Goal: Information Seeking & Learning: Learn about a topic

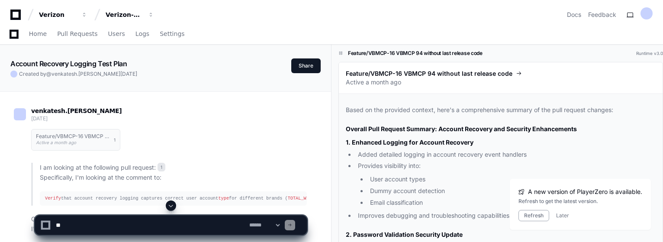
scroll to position [1645, 0]
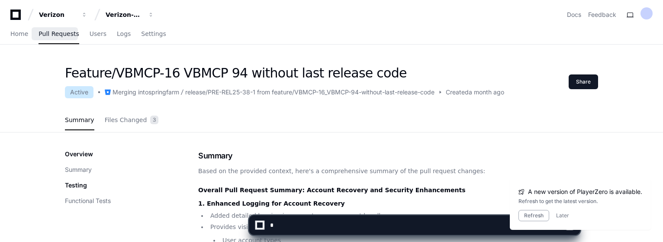
click at [60, 36] on span "Pull Requests" at bounding box center [59, 33] width 40 height 5
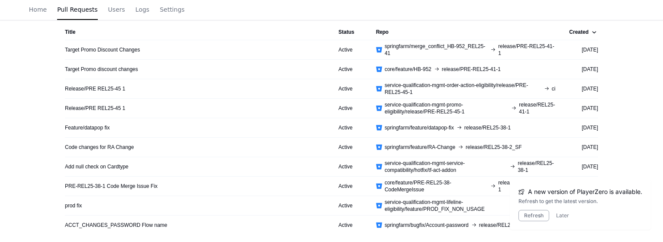
scroll to position [43, 0]
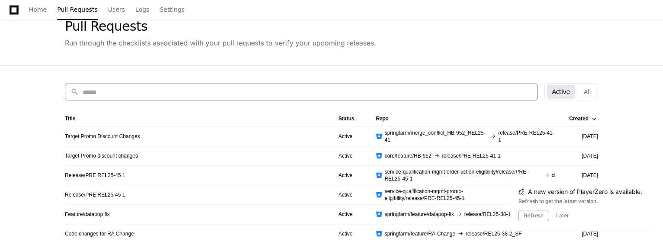
click at [357, 93] on input at bounding box center [307, 92] width 449 height 9
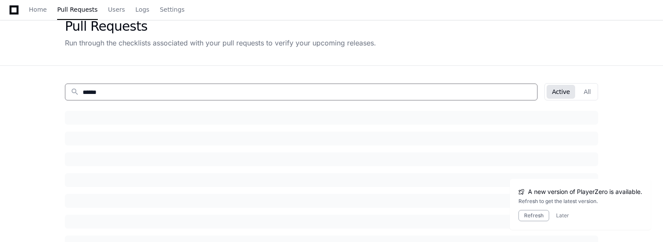
type input "******"
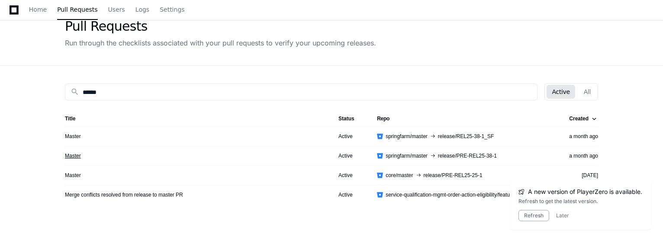
click at [75, 156] on link "Master" at bounding box center [73, 155] width 16 height 7
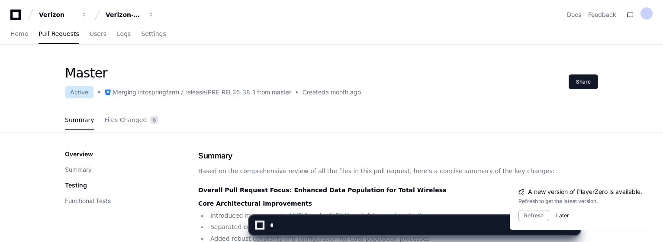
click at [564, 217] on button "Later" at bounding box center [562, 215] width 13 height 7
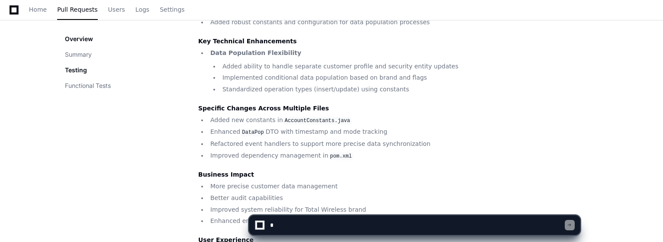
scroll to position [87, 0]
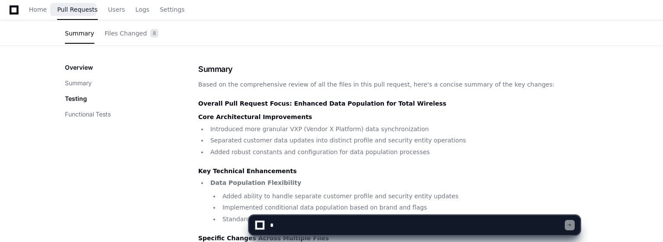
click at [63, 10] on span "Pull Requests" at bounding box center [77, 9] width 40 height 5
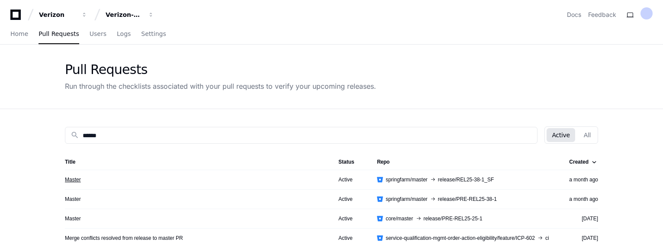
click at [74, 180] on link "Master" at bounding box center [73, 179] width 16 height 7
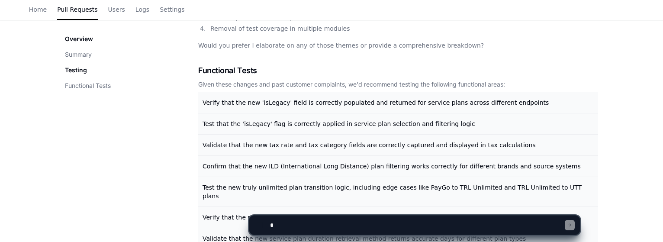
scroll to position [45, 0]
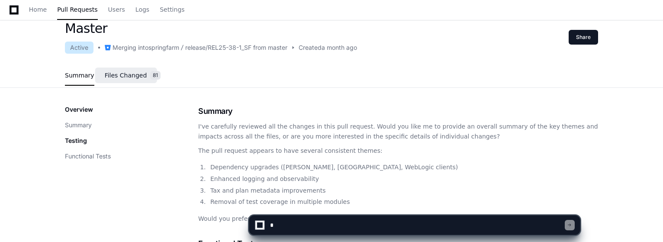
click at [126, 77] on span "Files Changed" at bounding box center [126, 75] width 42 height 5
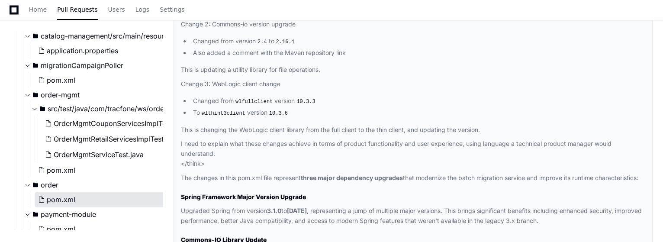
scroll to position [1731, 0]
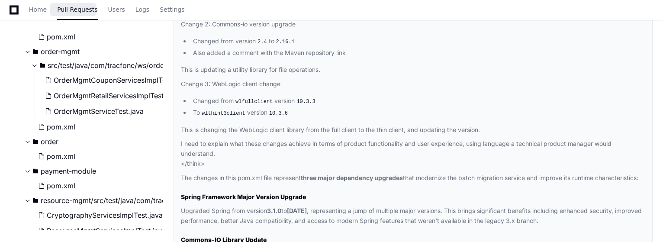
click at [82, 11] on span "Pull Requests" at bounding box center [77, 9] width 40 height 5
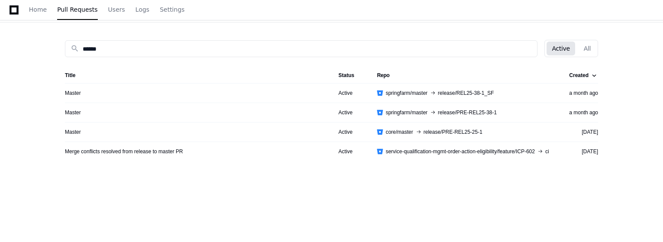
scroll to position [43, 0]
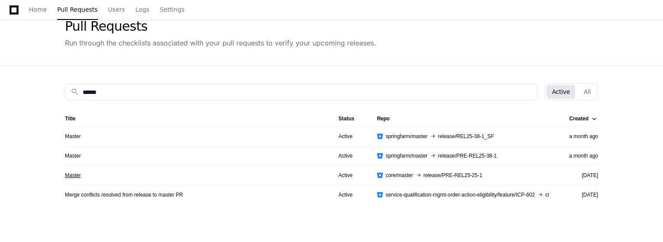
click at [74, 175] on link "Master" at bounding box center [73, 175] width 16 height 7
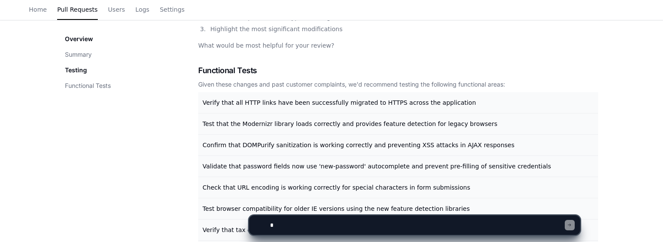
scroll to position [163, 0]
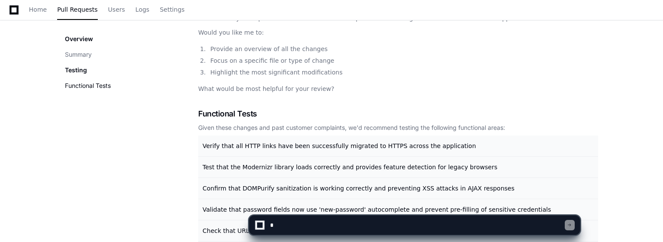
click at [101, 88] on button "Functional Tests" at bounding box center [88, 85] width 46 height 9
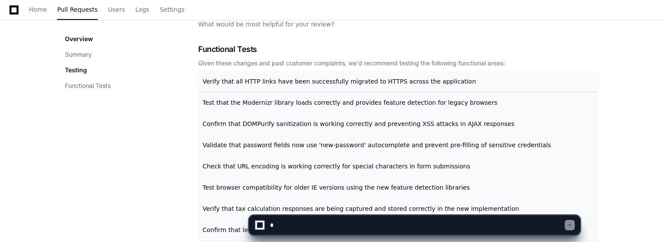
click at [286, 83] on span "Verify that all HTTP links have been successfully migrated to HTTPS across the …" at bounding box center [340, 81] width 274 height 7
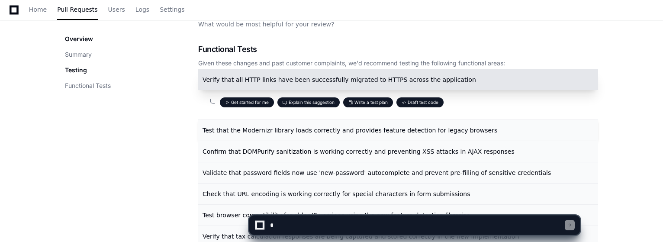
click at [309, 130] on span "Test that the Modernizr library loads correctly and provides feature detection …" at bounding box center [350, 130] width 295 height 7
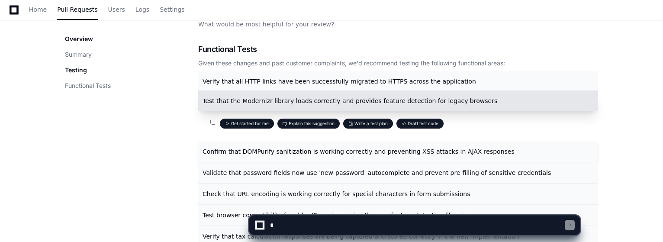
click at [319, 151] on span "Confirm that DOMPurify sanitization is working correctly and preventing XSS att…" at bounding box center [359, 151] width 312 height 7
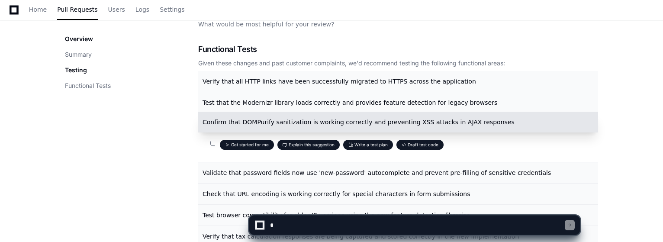
scroll to position [314, 0]
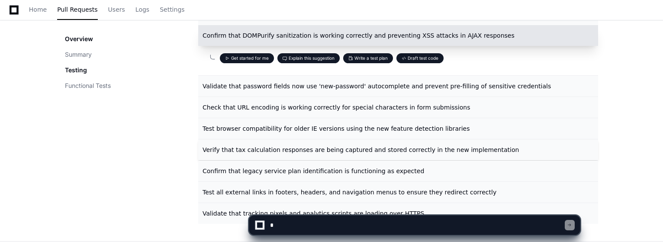
click at [322, 151] on span "Verify that tax calculation responses are being captured and stored correctly i…" at bounding box center [361, 149] width 316 height 7
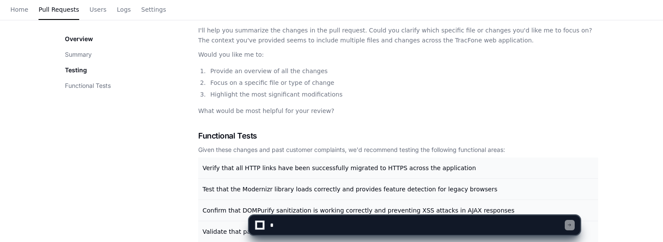
scroll to position [0, 0]
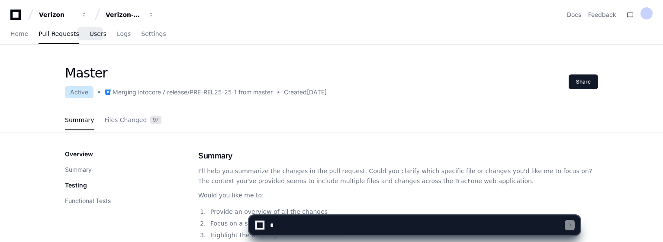
click at [90, 40] on link "Users" at bounding box center [98, 34] width 17 height 20
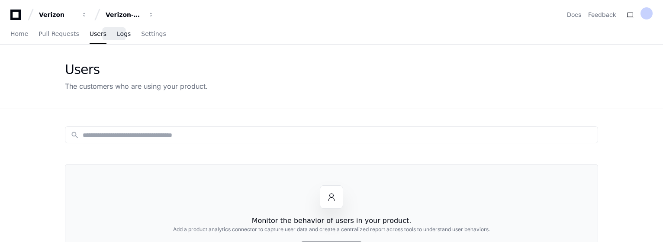
click at [117, 36] on span "Logs" at bounding box center [124, 33] width 14 height 5
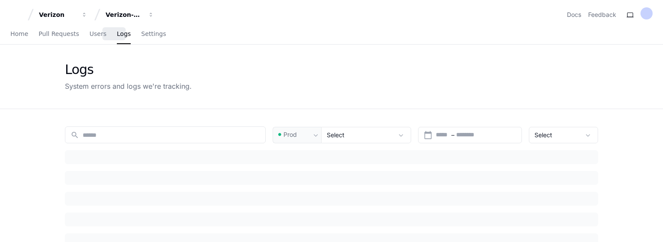
type input "***"
type input "*********"
type input "********"
click at [23, 36] on span "Home" at bounding box center [19, 33] width 18 height 5
click at [145, 19] on button "Verizon-Clarify-Service-Qualifications" at bounding box center [129, 15] width 55 height 16
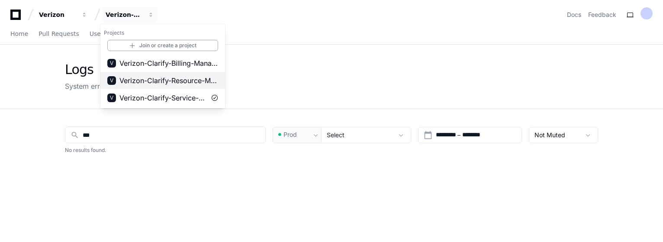
click at [185, 82] on span "Verizon-Clarify-Resource-Management" at bounding box center [168, 80] width 99 height 10
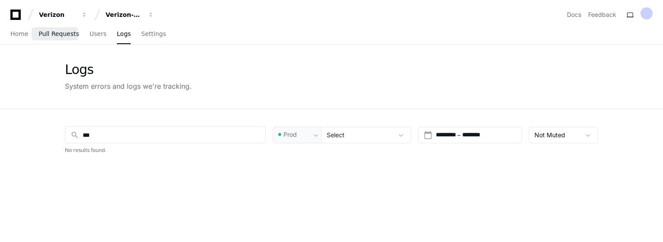
click at [50, 31] on span "Pull Requests" at bounding box center [59, 33] width 40 height 5
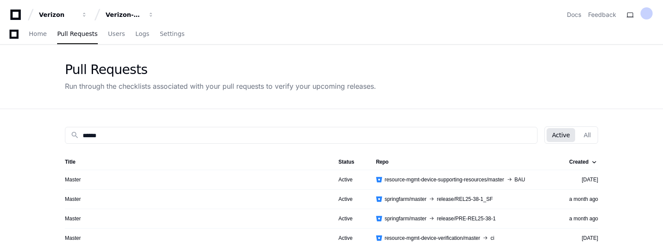
scroll to position [87, 0]
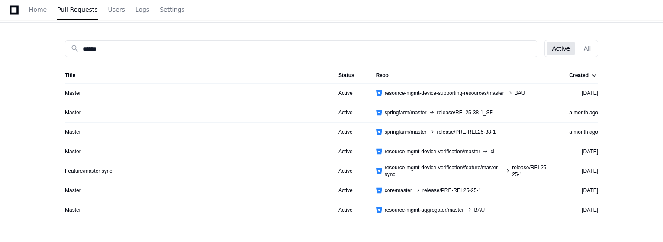
click at [72, 151] on link "Master" at bounding box center [73, 151] width 16 height 7
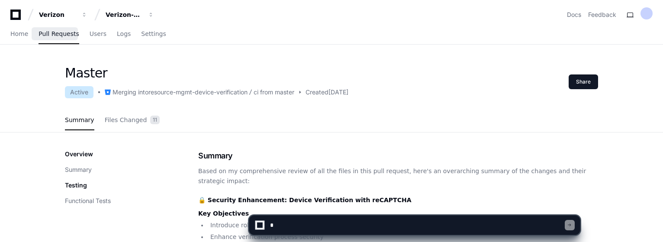
click at [62, 36] on span "Pull Requests" at bounding box center [59, 33] width 40 height 5
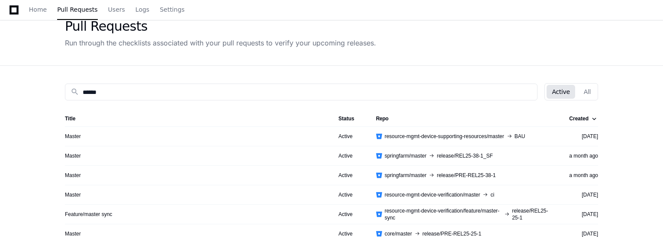
scroll to position [130, 0]
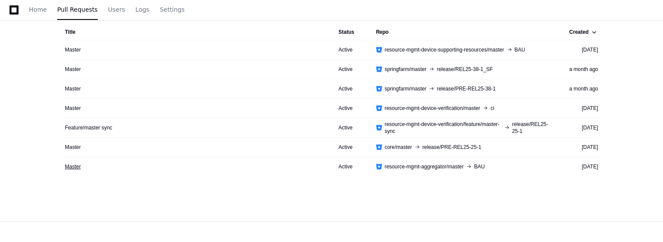
click at [74, 170] on link "Master" at bounding box center [73, 166] width 16 height 7
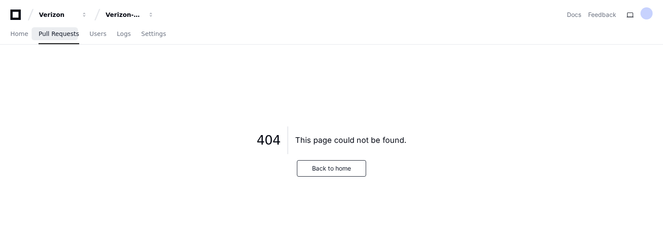
click at [61, 36] on span "Pull Requests" at bounding box center [59, 33] width 40 height 5
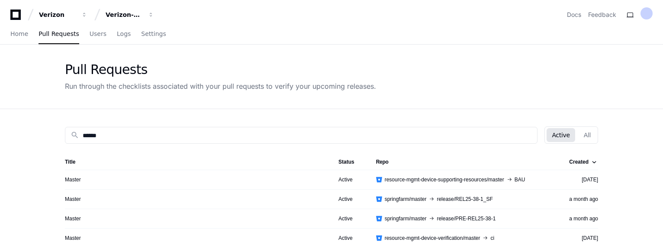
scroll to position [87, 0]
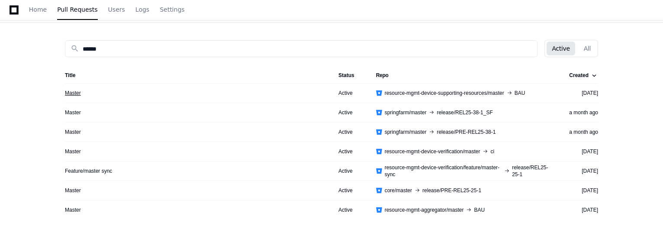
click at [77, 92] on link "Master" at bounding box center [73, 93] width 16 height 7
